Goal: Transaction & Acquisition: Purchase product/service

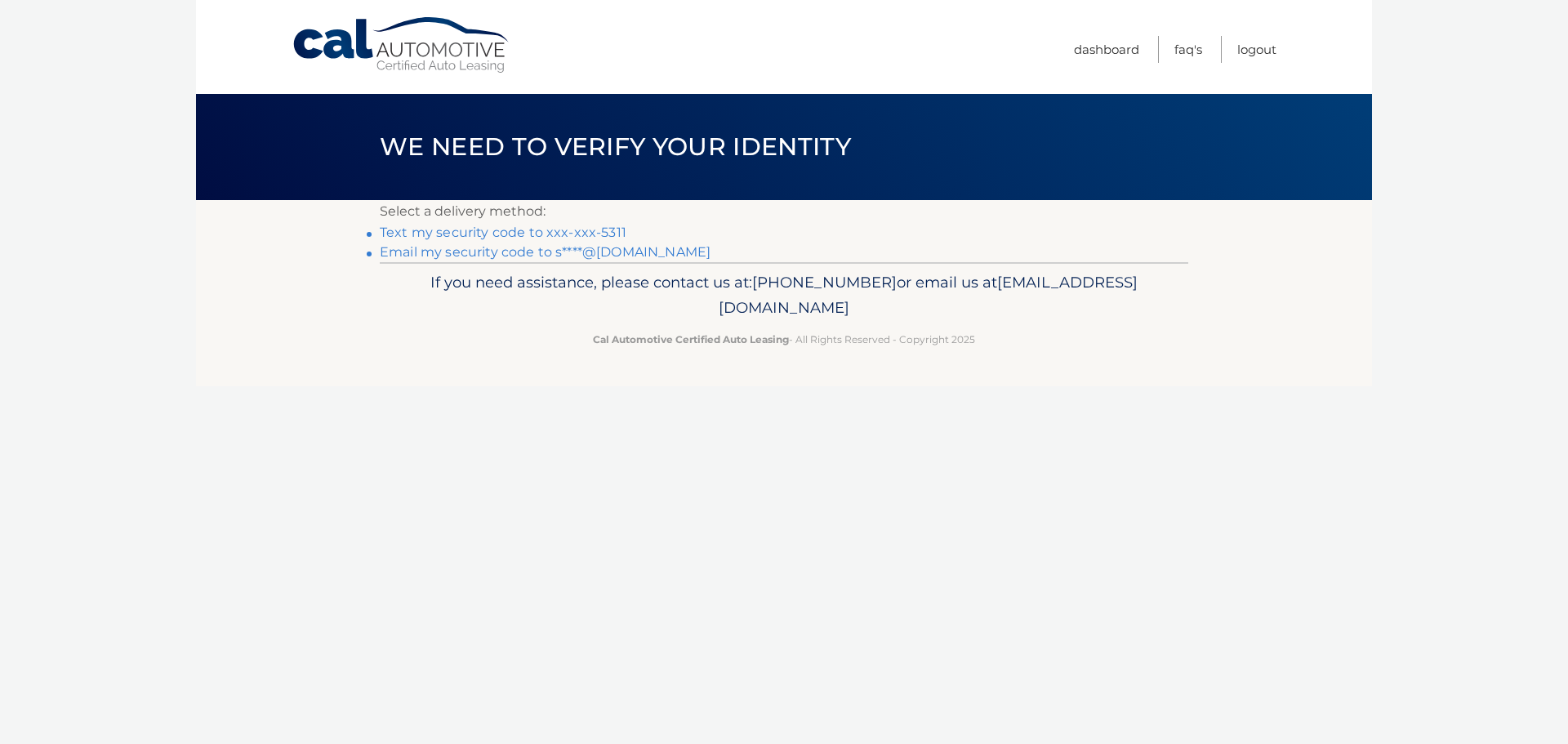
click at [488, 231] on link "Text my security code to xxx-xxx-5311" at bounding box center [503, 232] width 246 height 16
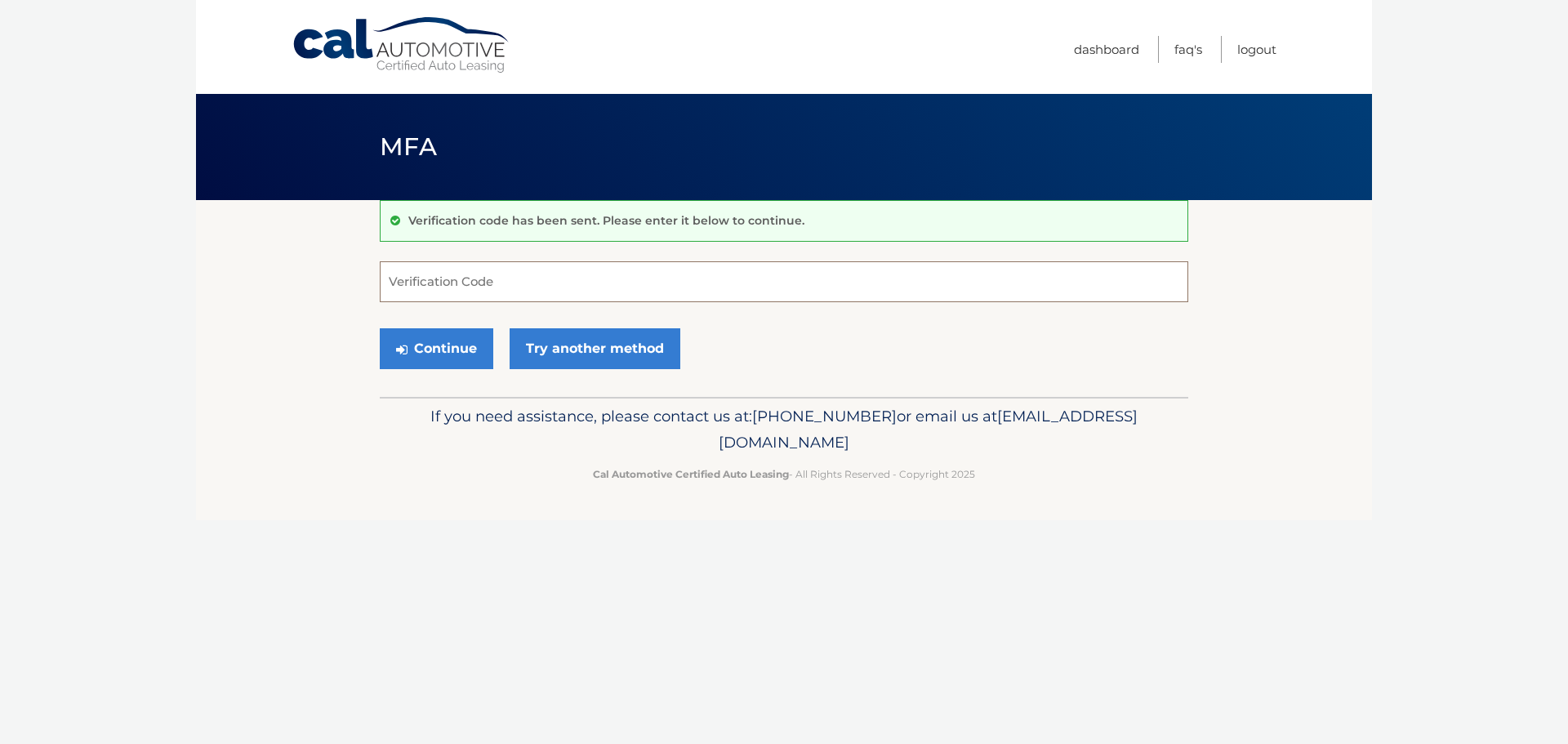
click at [439, 286] on input "Verification Code" at bounding box center [784, 281] width 808 height 41
type input "525793"
click at [447, 346] on button "Continue" at bounding box center [437, 348] width 114 height 41
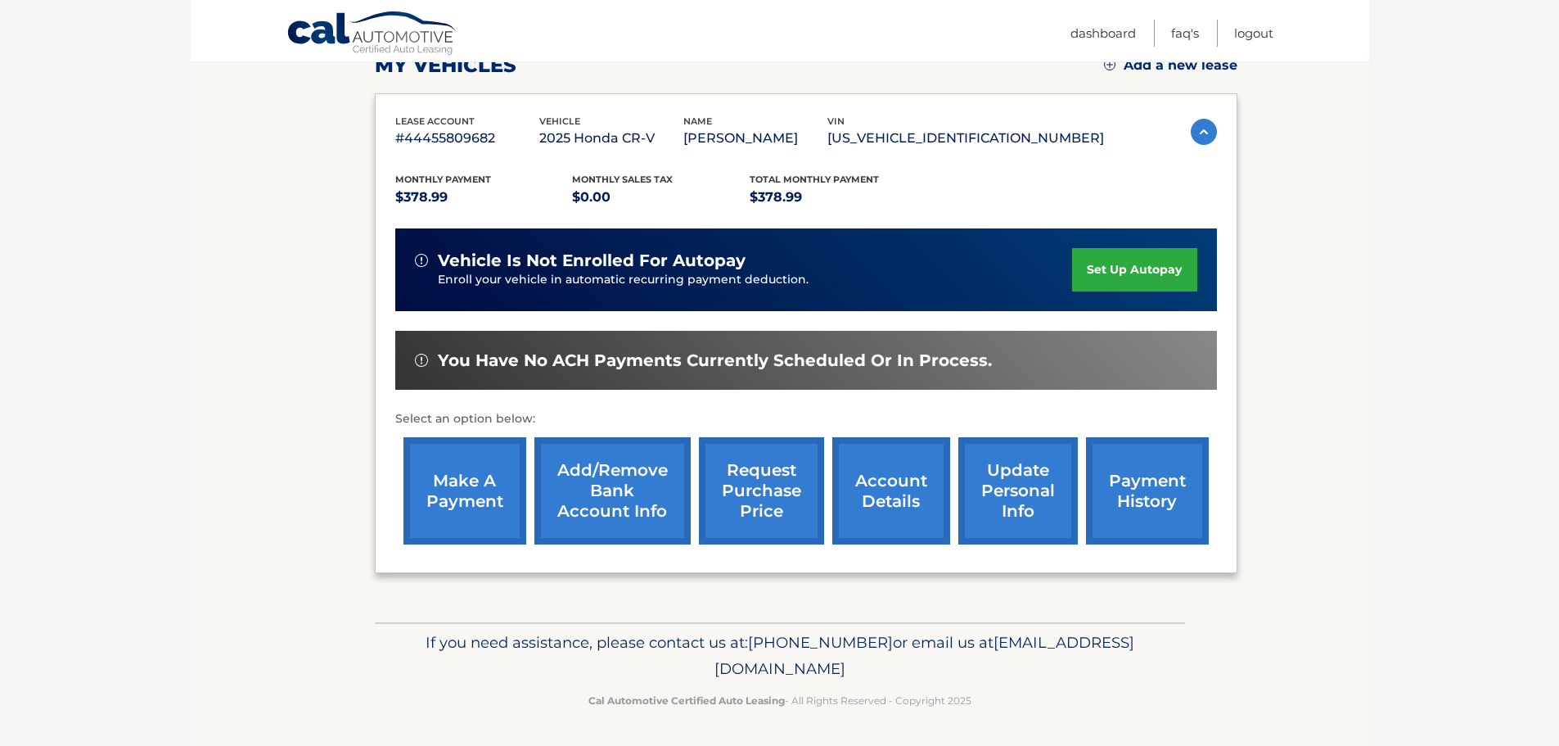
scroll to position [269, 0]
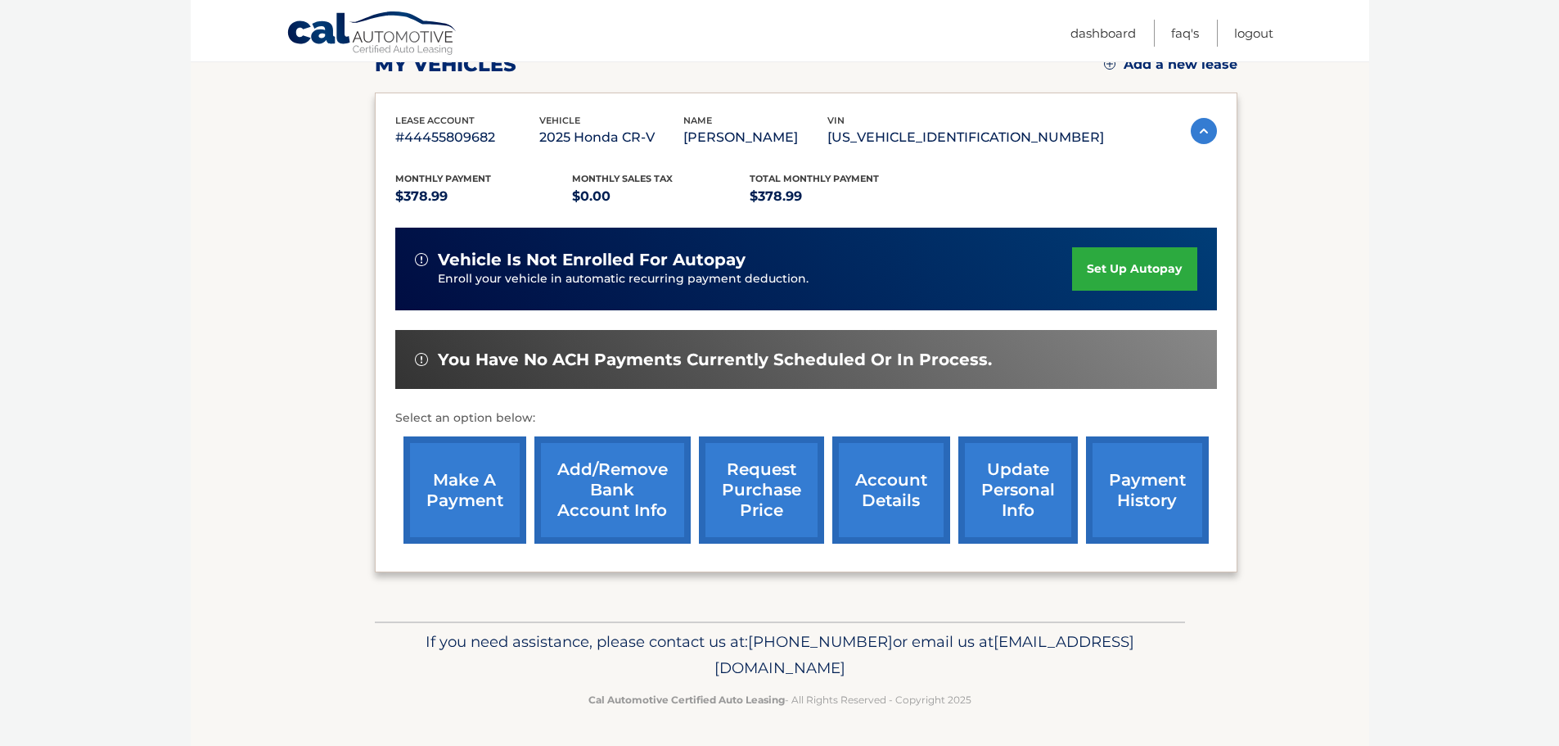
click at [472, 485] on link "make a payment" at bounding box center [465, 489] width 123 height 107
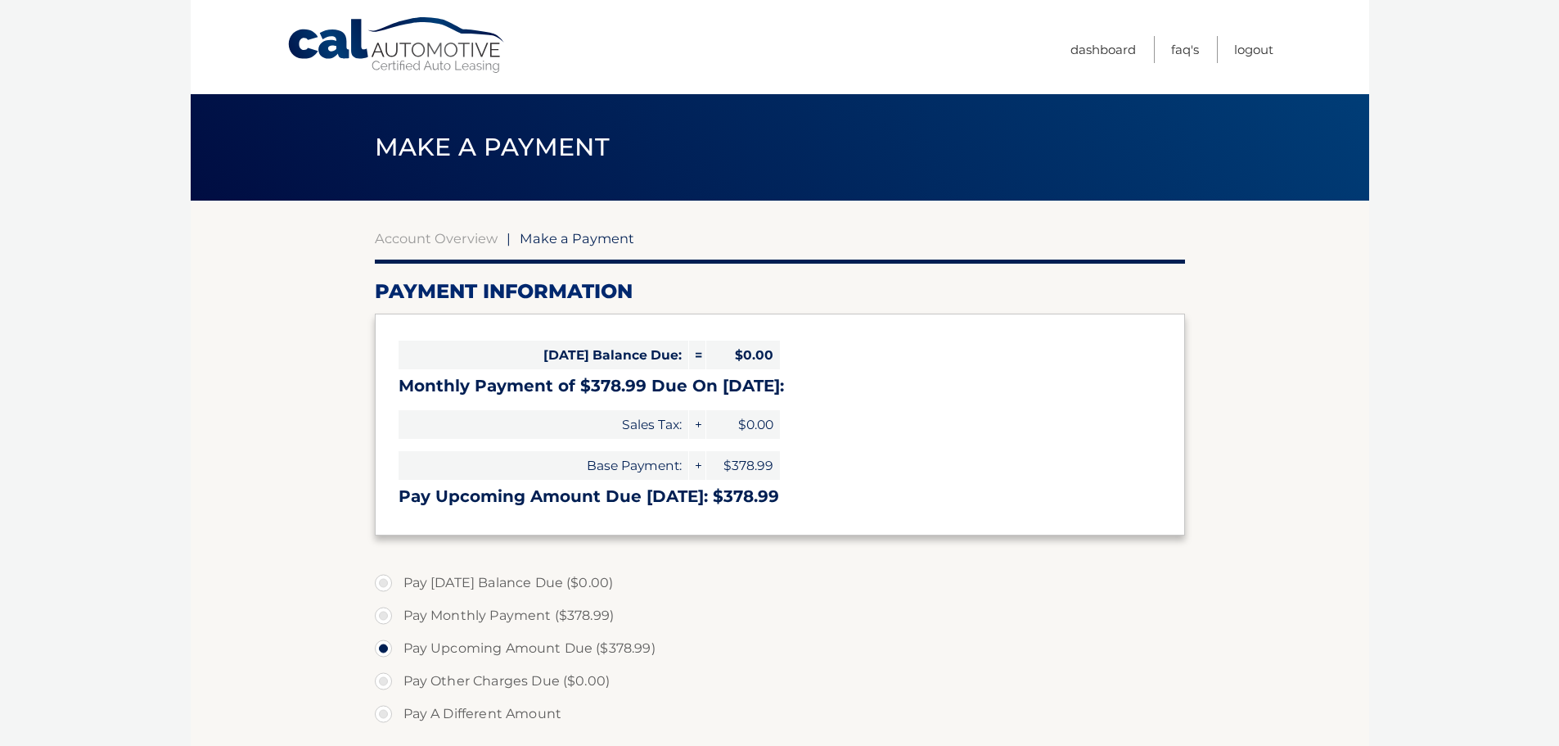
select select "OGUxM2JiZDQtNzcwNS00MTc3LWE3MTgtOGVhZWQwY2E0MDAw"
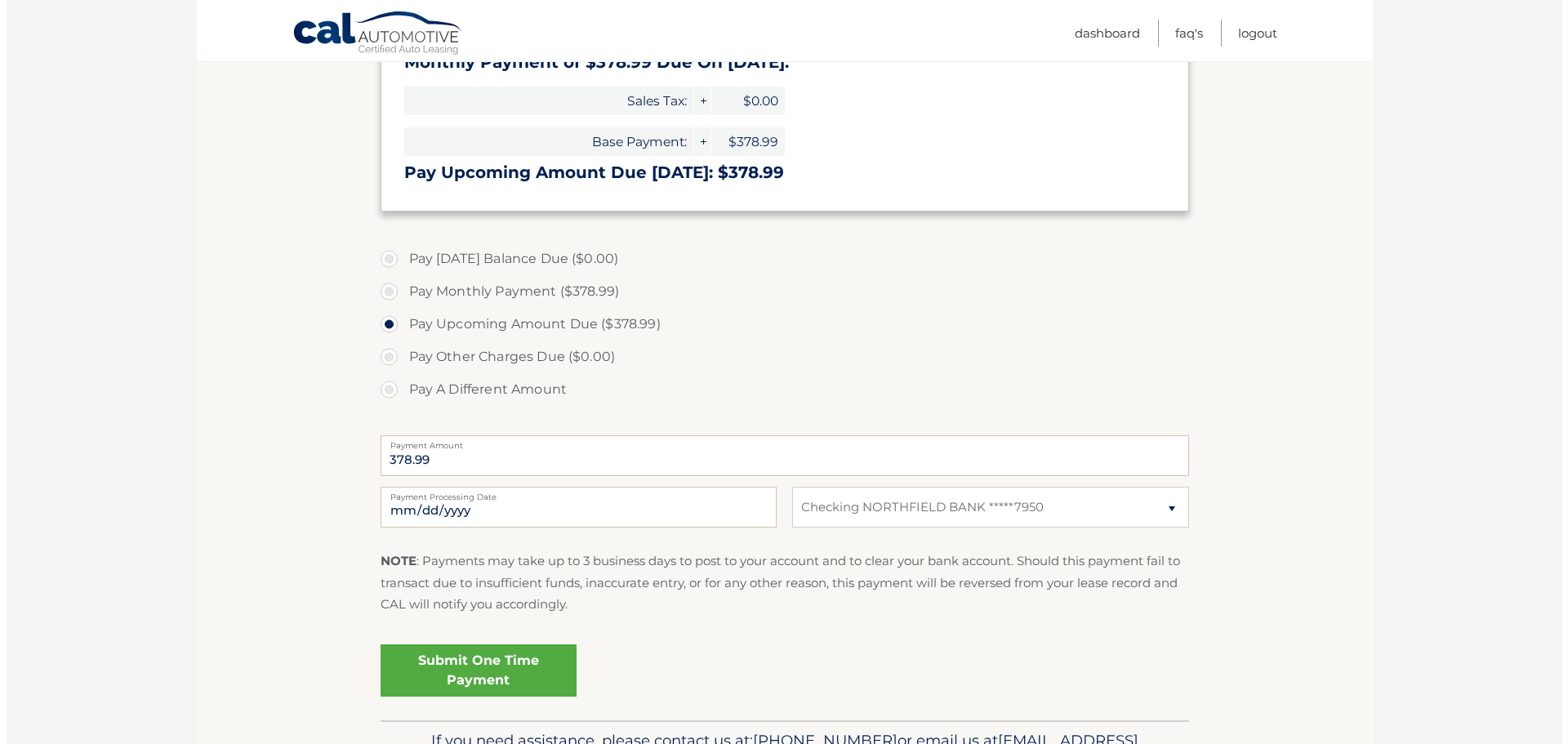
scroll to position [408, 0]
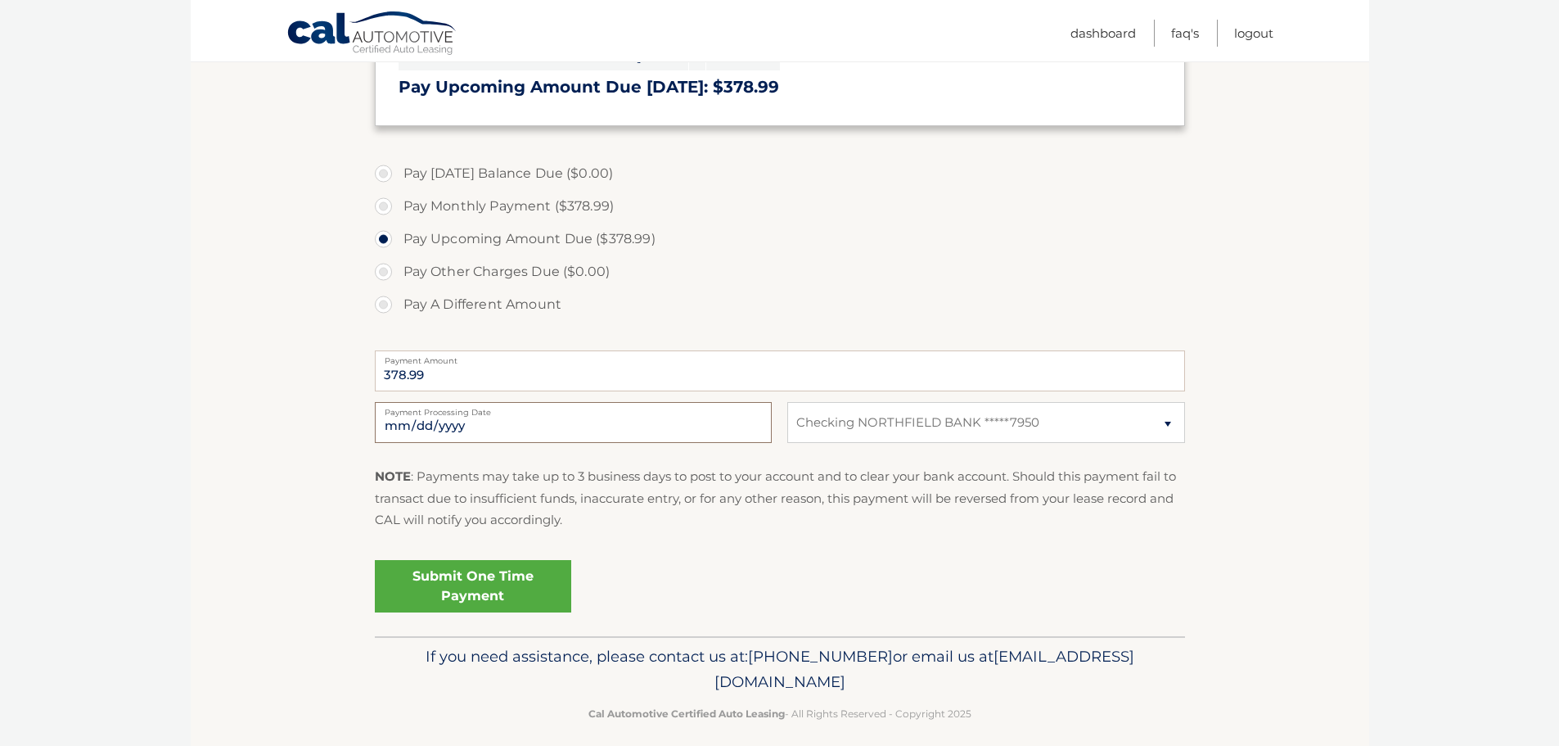
drag, startPoint x: 691, startPoint y: 422, endPoint x: 666, endPoint y: 424, distance: 25.4
click at [684, 422] on input "2025-10-10" at bounding box center [573, 422] width 397 height 41
type input "2025-10-15"
click at [475, 582] on link "Submit One Time Payment" at bounding box center [473, 586] width 196 height 52
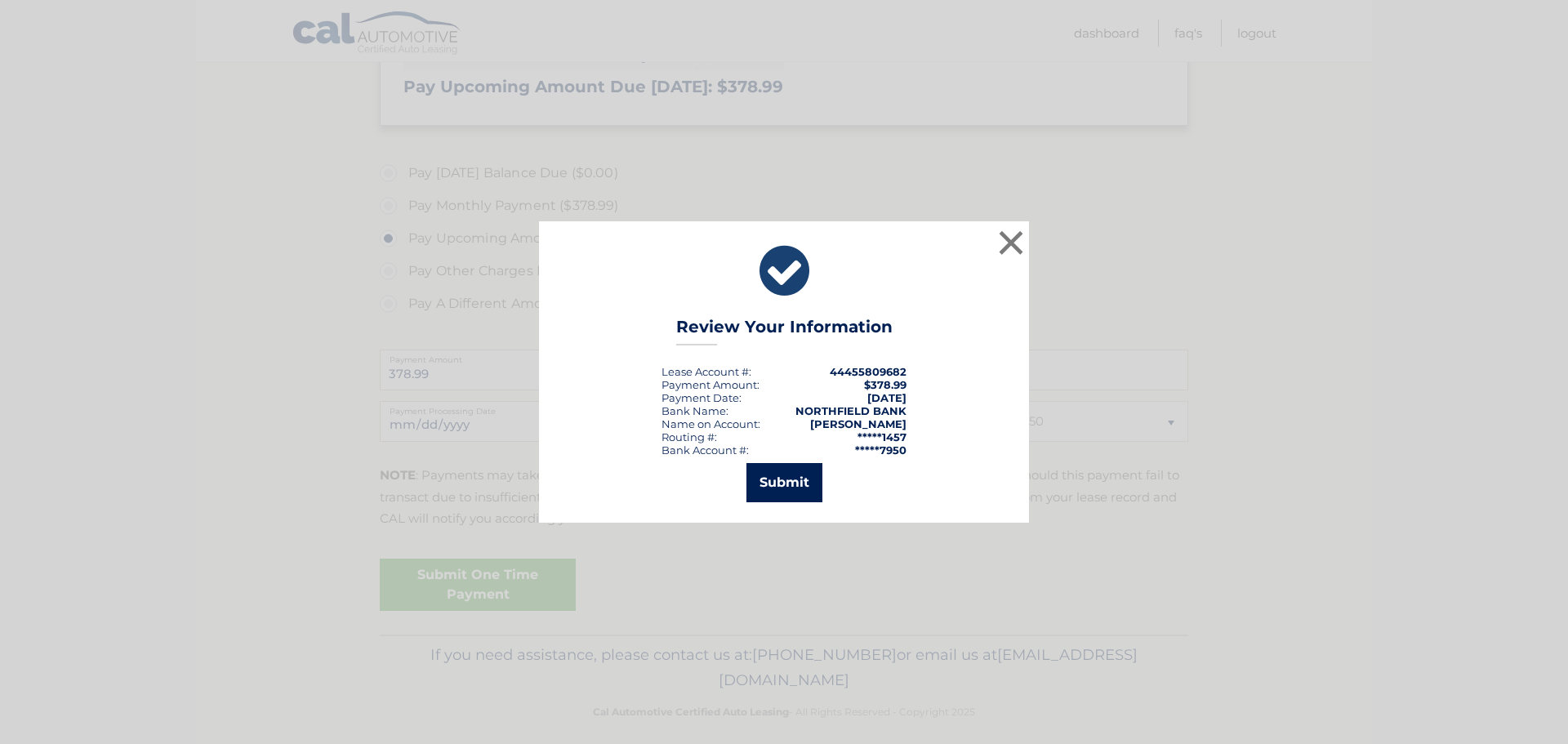
click at [789, 488] on button "Submit" at bounding box center [784, 482] width 76 height 39
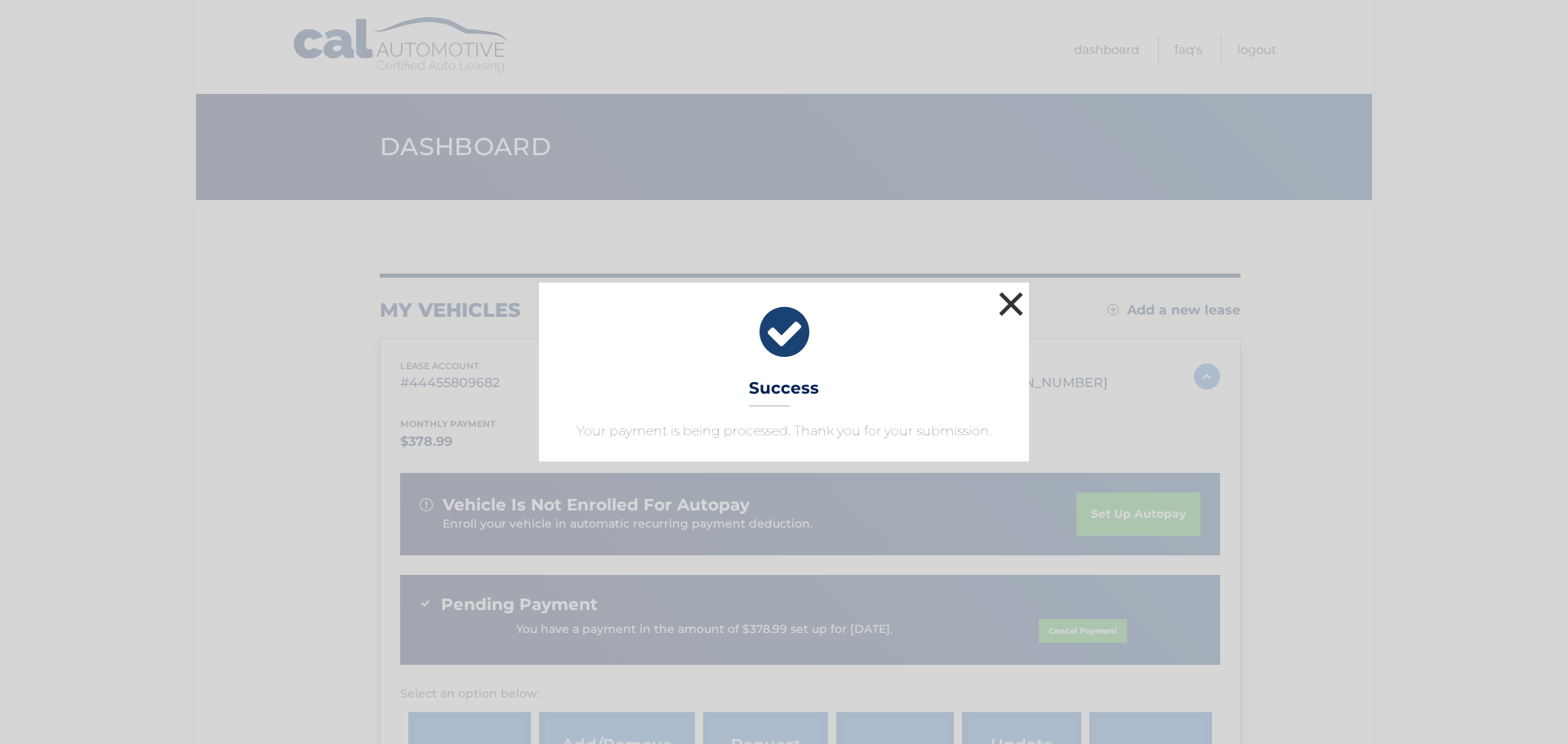
click at [1015, 306] on button "×" at bounding box center [1010, 303] width 33 height 33
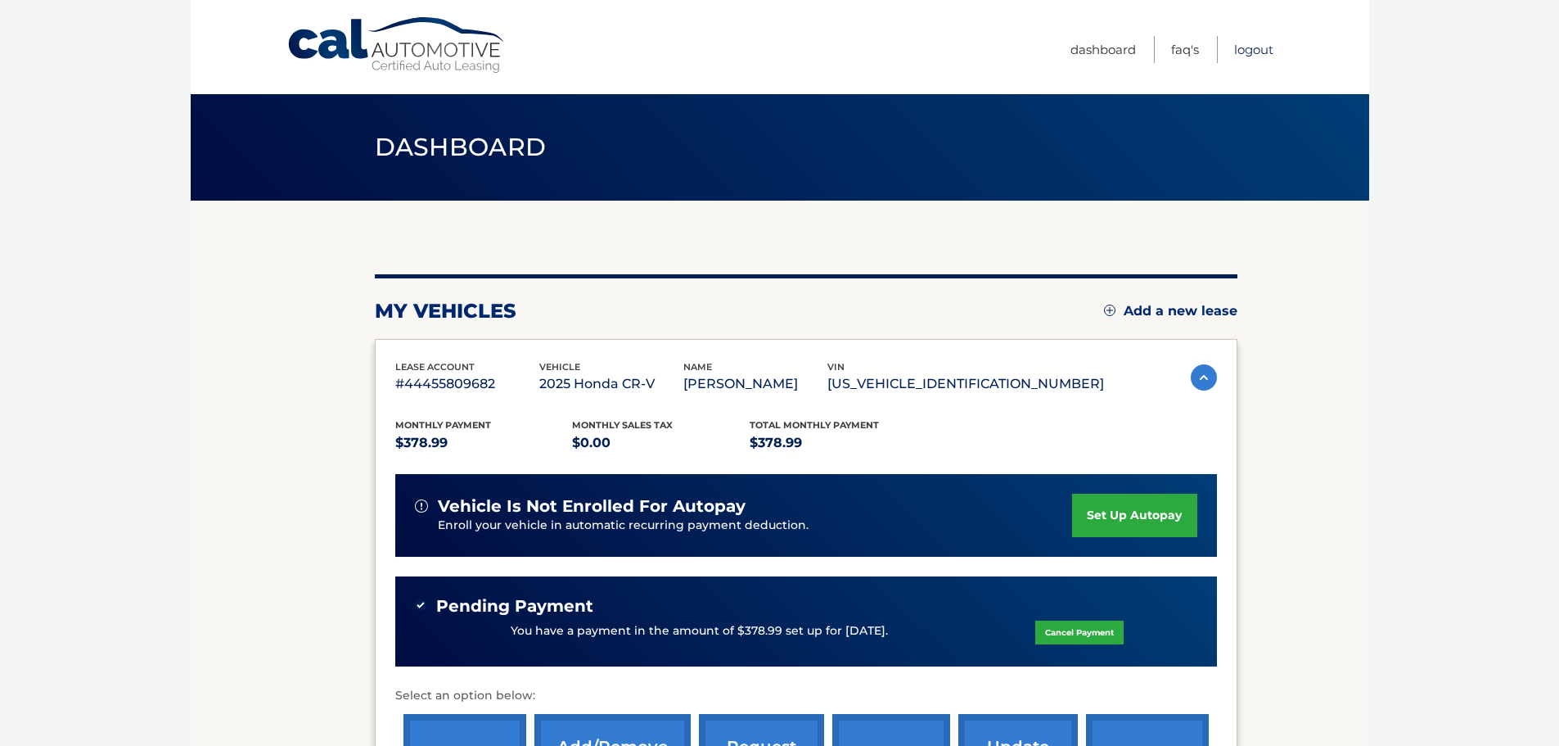
click at [1252, 51] on link "Logout" at bounding box center [1253, 49] width 39 height 27
